Goal: Task Accomplishment & Management: Manage account settings

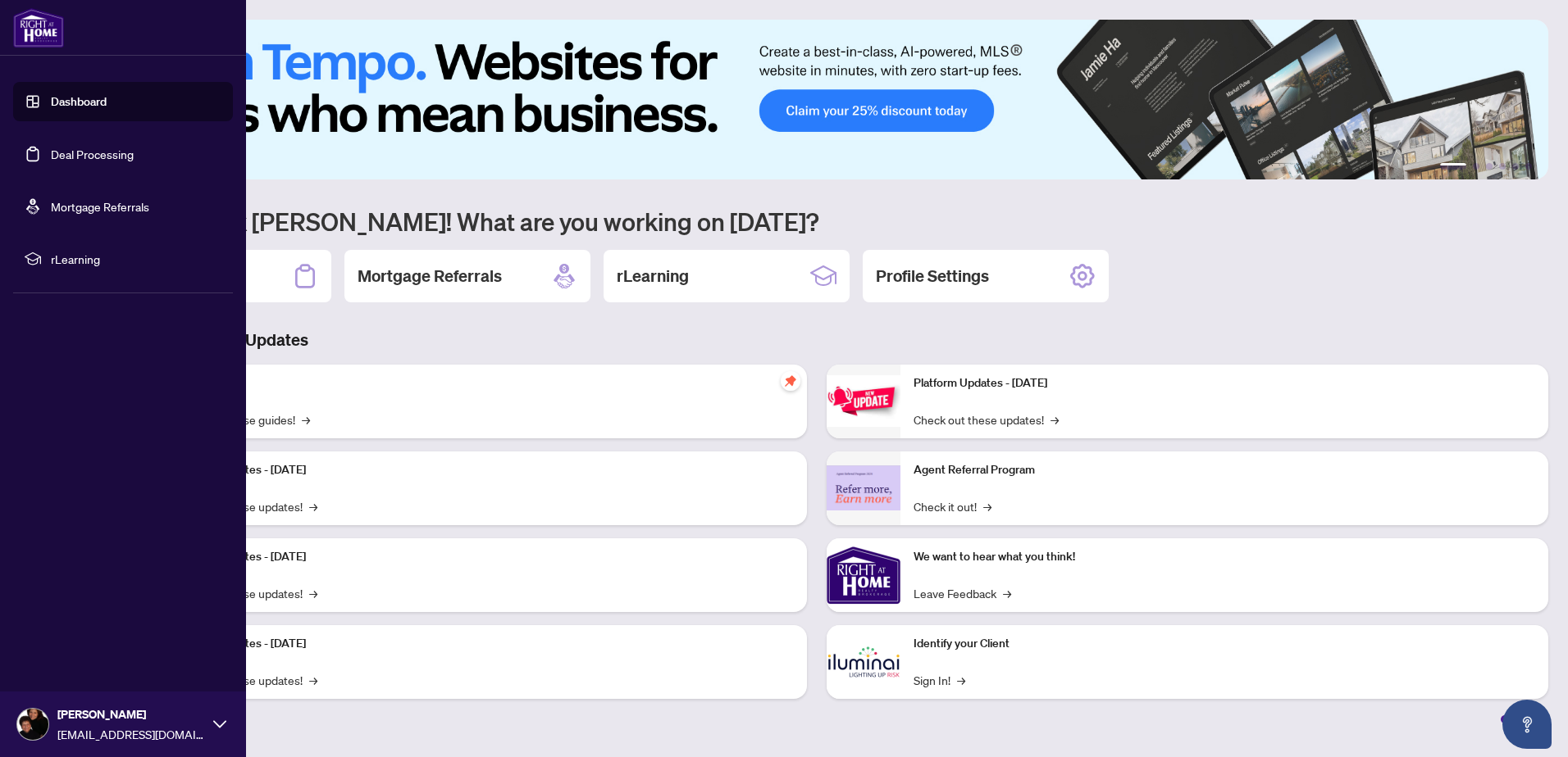
click at [60, 155] on link "Deal Processing" at bounding box center [92, 154] width 83 height 15
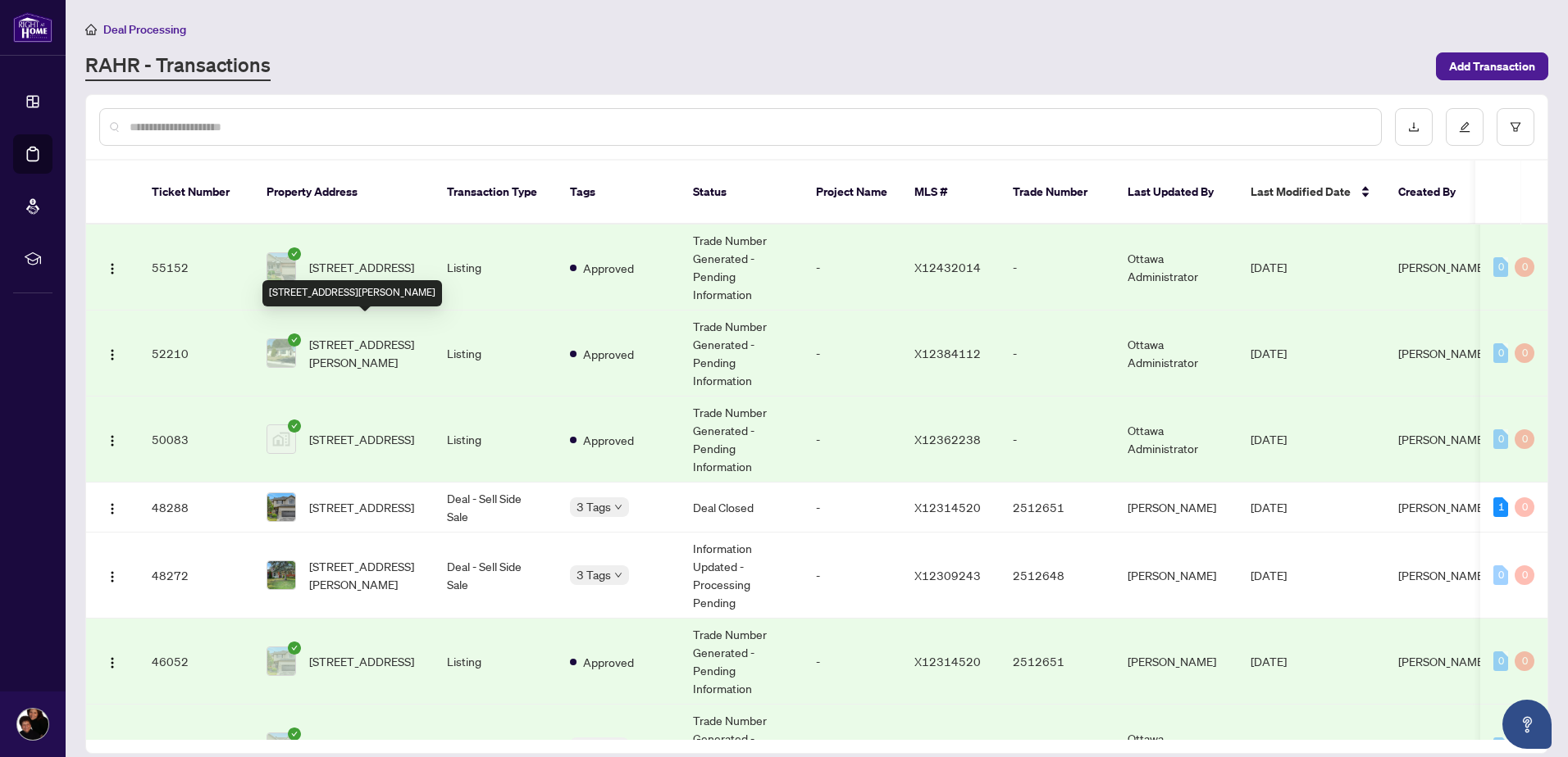
click at [345, 336] on span "[STREET_ADDRESS][PERSON_NAME]" at bounding box center [365, 354] width 112 height 36
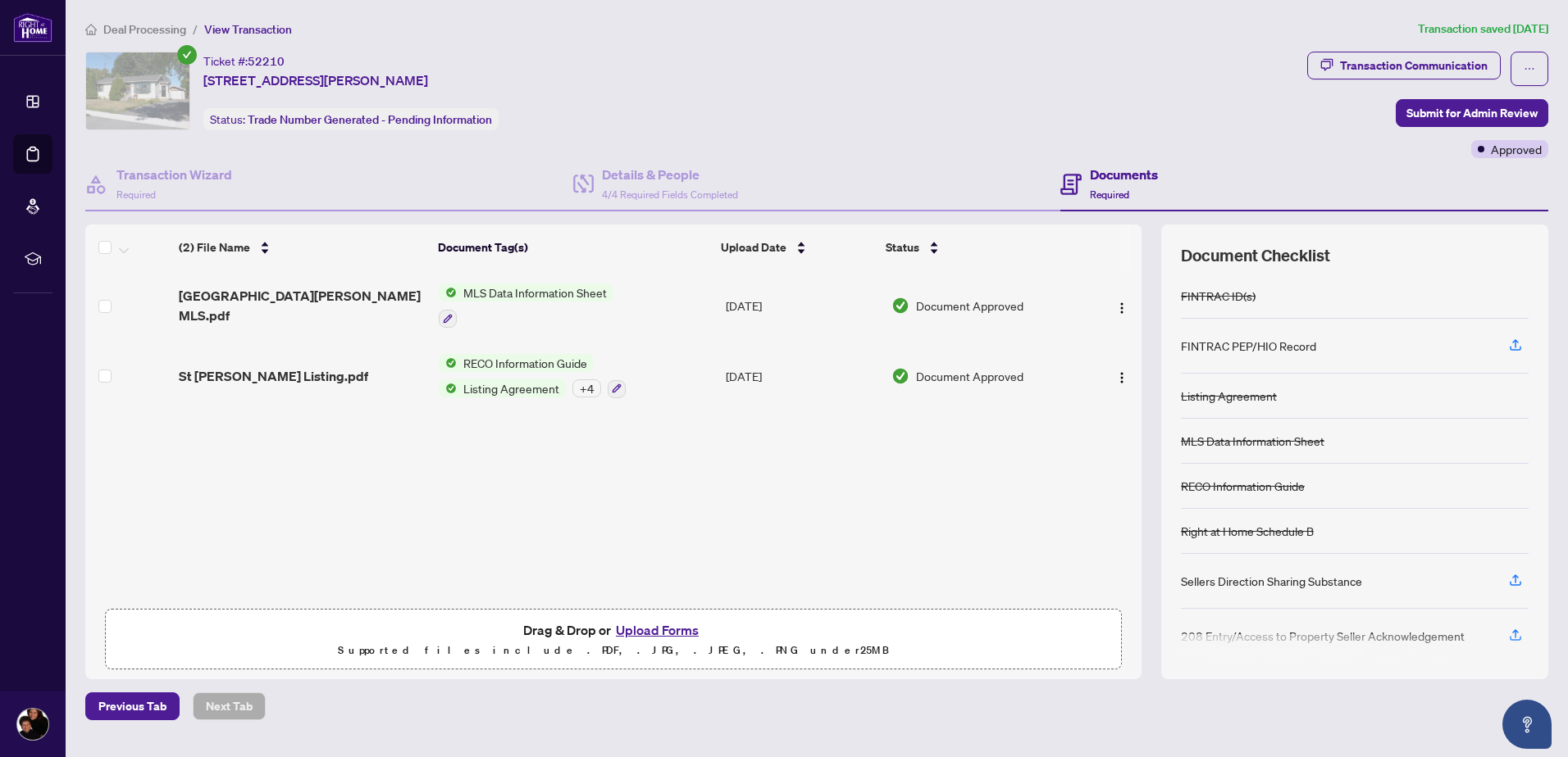
click at [489, 390] on span "Listing Agreement" at bounding box center [511, 388] width 109 height 18
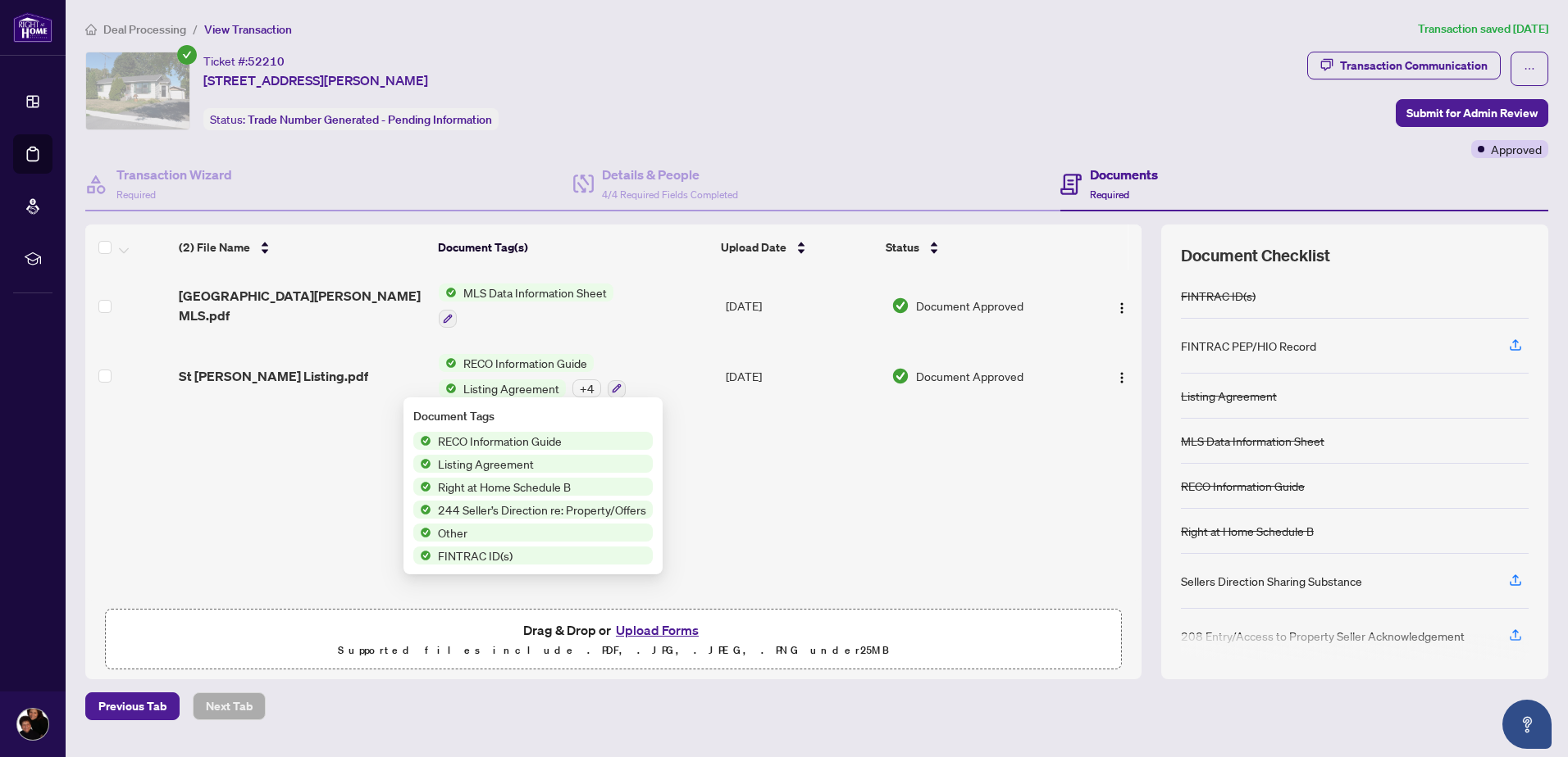
click at [490, 464] on span "Listing Agreement" at bounding box center [486, 464] width 109 height 18
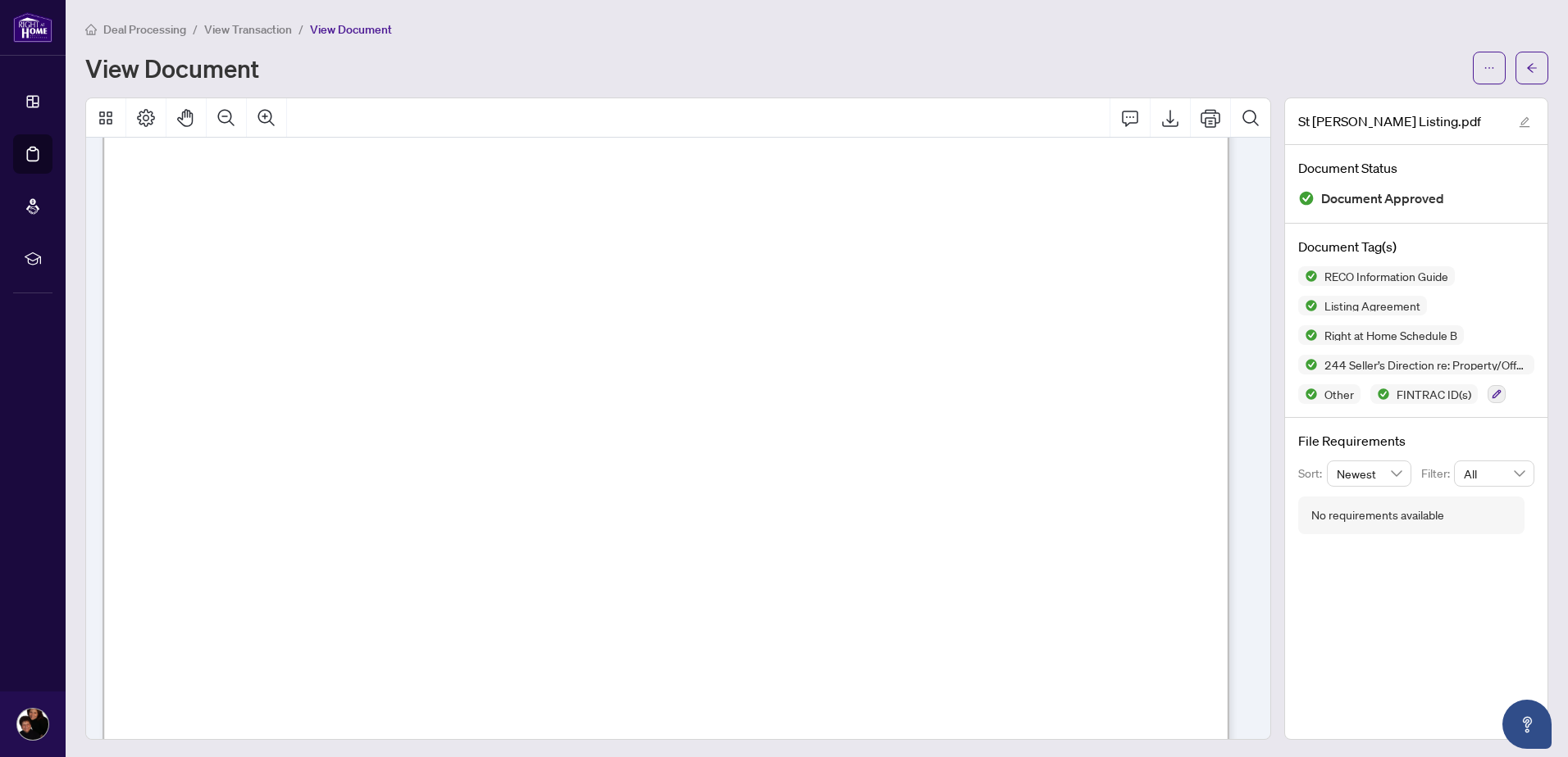
scroll to position [10027, 0]
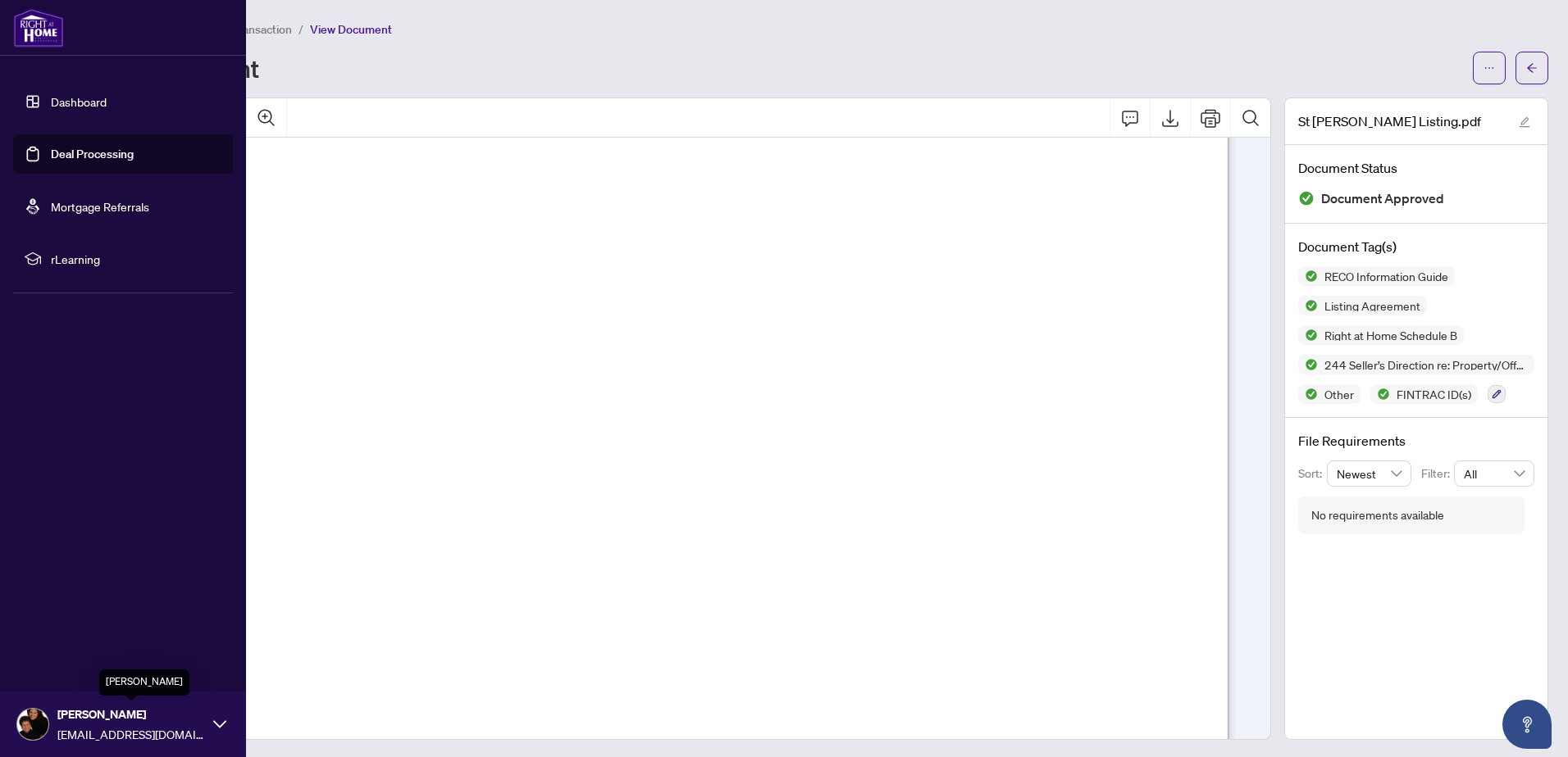
click at [104, 720] on span "[PERSON_NAME]" at bounding box center [131, 715] width 148 height 18
click at [80, 626] on span "Logout" at bounding box center [65, 627] width 37 height 27
